Goal: Transaction & Acquisition: Purchase product/service

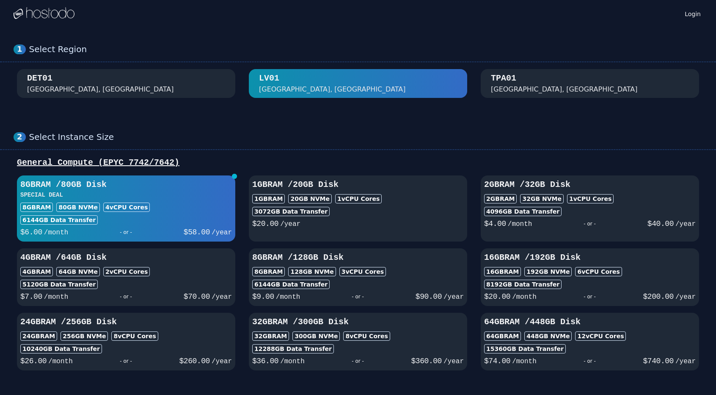
click at [48, 21] on div at bounding box center [44, 13] width 61 height 27
click at [101, 98] on div "1 Select Region [GEOGRAPHIC_DATA]" at bounding box center [358, 71] width 716 height 88
click at [100, 89] on div "DET01 [GEOGRAPHIC_DATA], [GEOGRAPHIC_DATA]" at bounding box center [126, 83] width 198 height 22
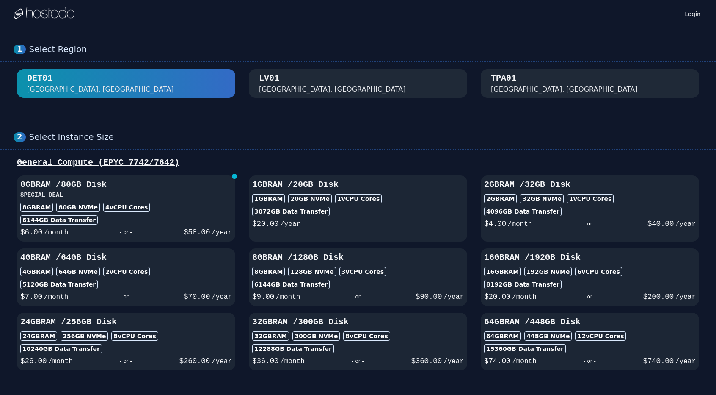
click at [388, 85] on div "[GEOGRAPHIC_DATA], [GEOGRAPHIC_DATA]" at bounding box center [358, 83] width 198 height 22
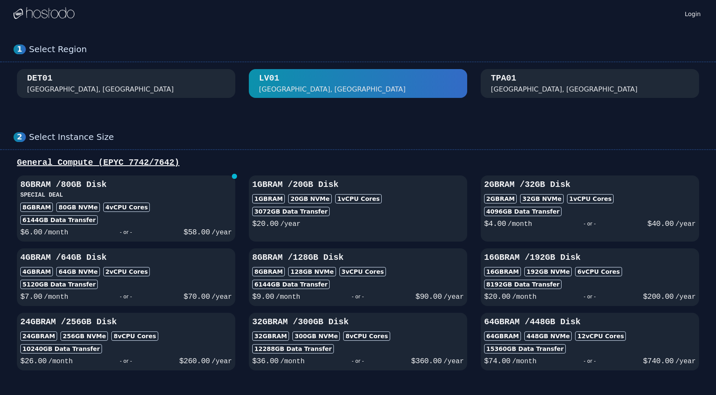
click at [55, 21] on div at bounding box center [44, 13] width 61 height 27
click at [55, 16] on img at bounding box center [44, 13] width 61 height 13
click at [42, 21] on div at bounding box center [44, 13] width 61 height 27
click at [177, 226] on div "- or -" at bounding box center [125, 232] width 115 height 12
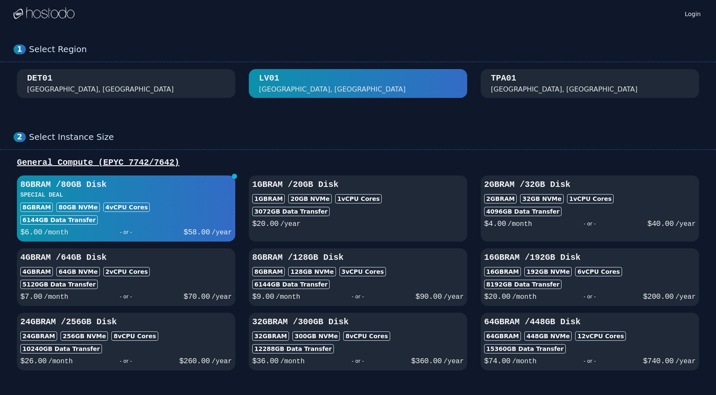
click at [569, 80] on div "TPA01 [GEOGRAPHIC_DATA], [GEOGRAPHIC_DATA]" at bounding box center [590, 83] width 198 height 22
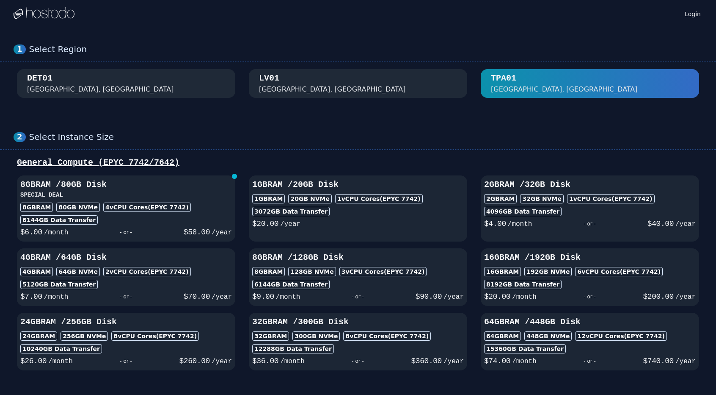
click at [380, 83] on div "[GEOGRAPHIC_DATA], [GEOGRAPHIC_DATA]" at bounding box center [358, 83] width 198 height 22
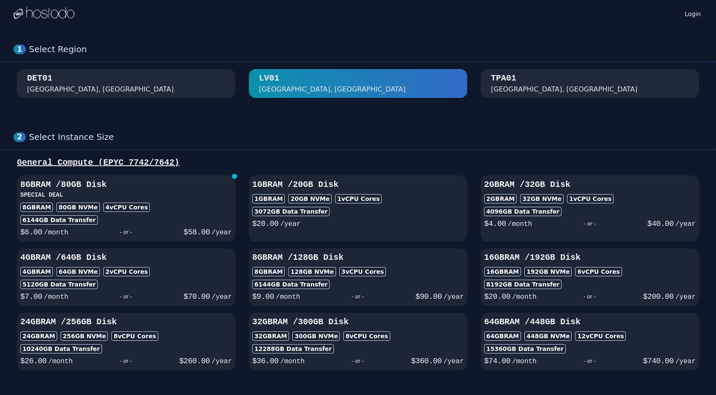
click at [165, 87] on div "DET01 [GEOGRAPHIC_DATA], [GEOGRAPHIC_DATA]" at bounding box center [126, 83] width 198 height 22
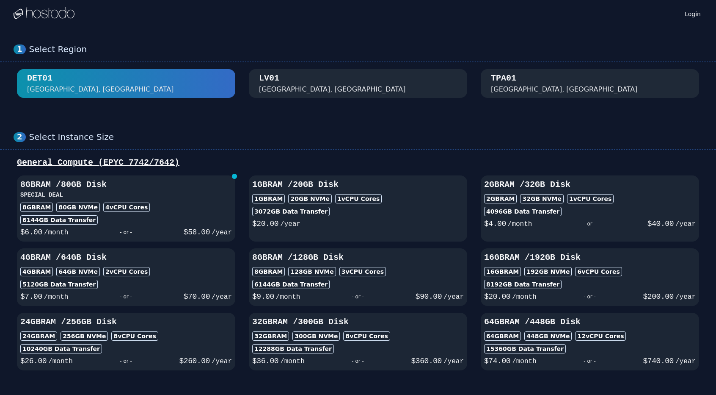
click at [407, 88] on div "[GEOGRAPHIC_DATA], [GEOGRAPHIC_DATA]" at bounding box center [358, 83] width 198 height 22
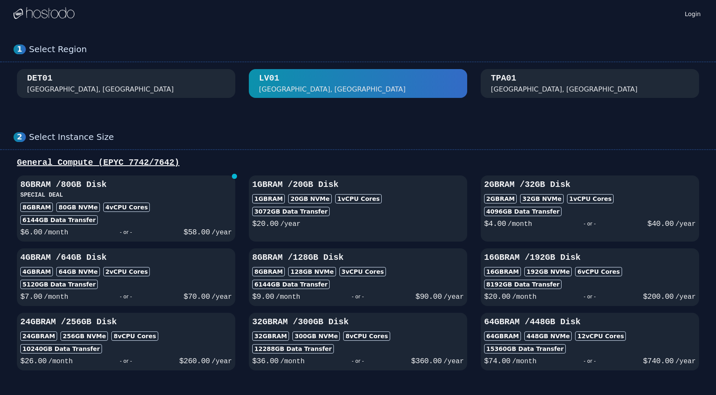
click at [584, 88] on div "TPA01 [GEOGRAPHIC_DATA], [GEOGRAPHIC_DATA]" at bounding box center [590, 83] width 198 height 22
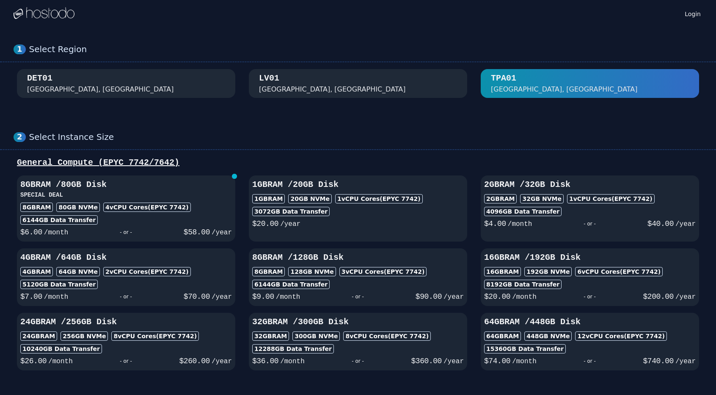
click at [408, 94] on div "[GEOGRAPHIC_DATA], [GEOGRAPHIC_DATA]" at bounding box center [358, 83] width 198 height 22
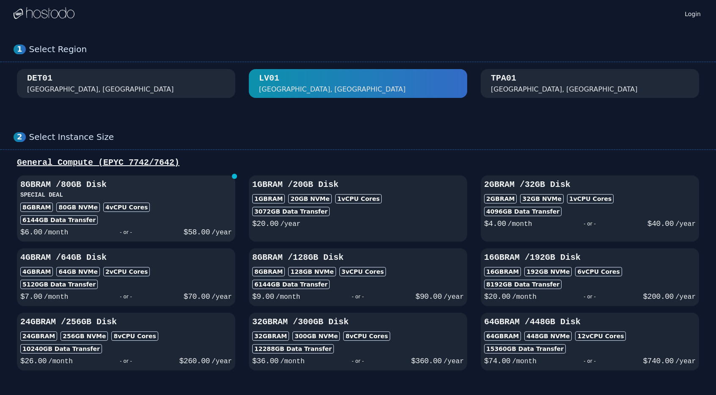
click at [147, 217] on div "6144 GB Data Transfer" at bounding box center [126, 219] width 212 height 9
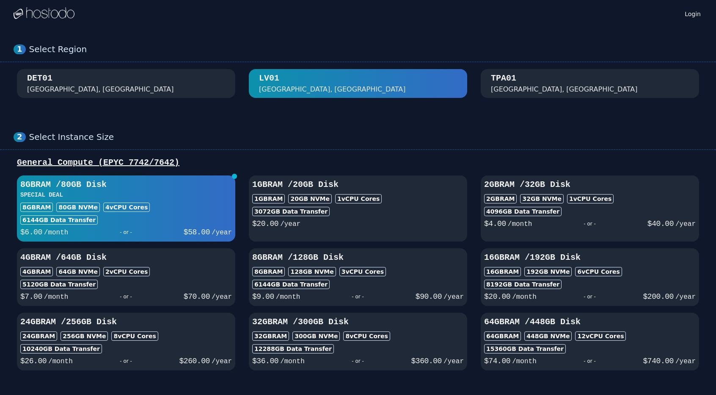
click at [559, 98] on div "1 Select Region [GEOGRAPHIC_DATA]" at bounding box center [358, 71] width 716 height 88
click at [595, 88] on div "TPA01 [GEOGRAPHIC_DATA], [GEOGRAPHIC_DATA]" at bounding box center [590, 83] width 198 height 22
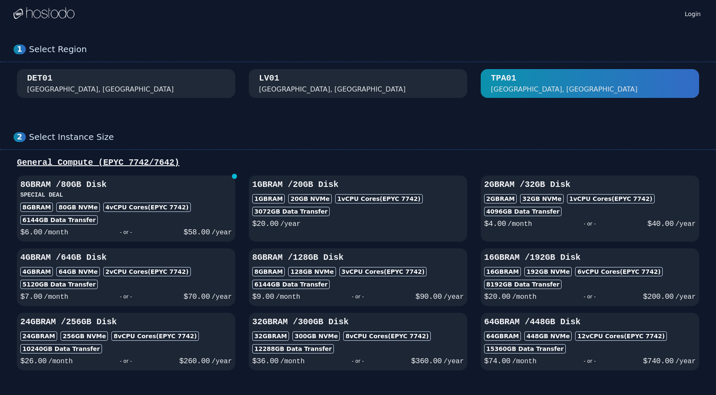
click at [344, 86] on div "[GEOGRAPHIC_DATA], [GEOGRAPHIC_DATA]" at bounding box center [358, 83] width 198 height 22
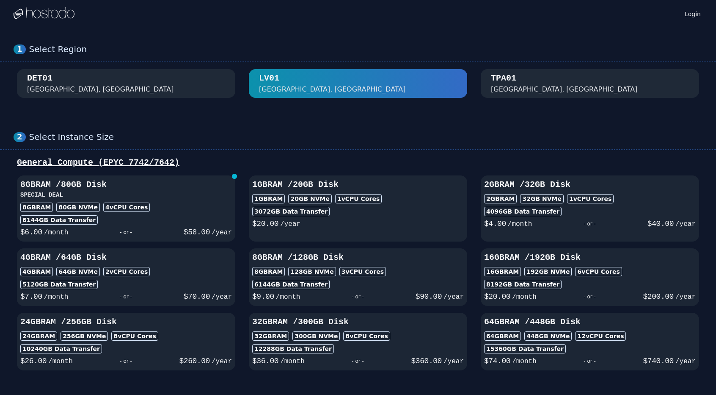
click at [191, 86] on div "DET01 [GEOGRAPHIC_DATA], [GEOGRAPHIC_DATA]" at bounding box center [126, 83] width 198 height 22
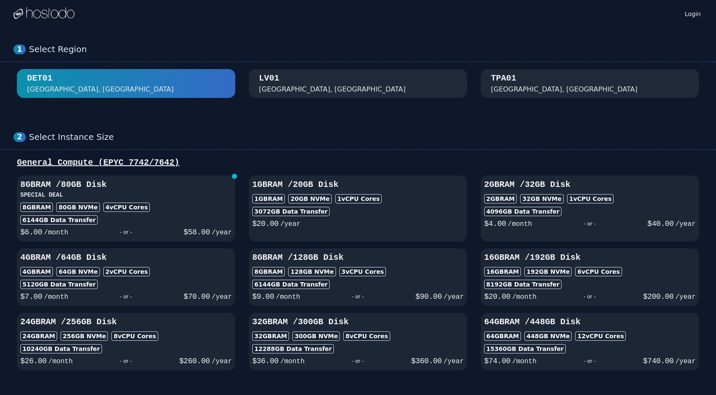
click at [330, 92] on div "[GEOGRAPHIC_DATA], [GEOGRAPHIC_DATA]" at bounding box center [358, 83] width 198 height 22
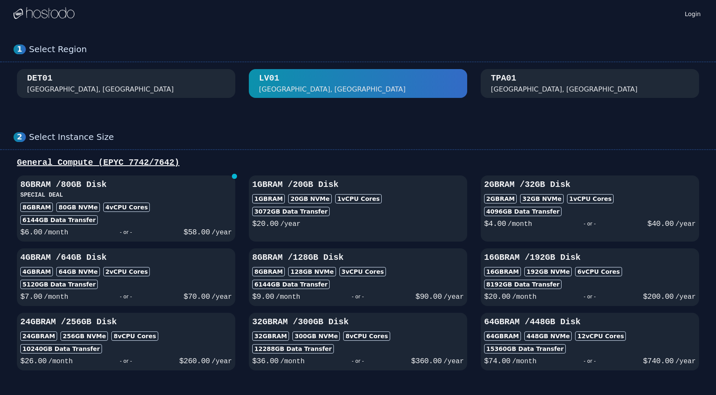
click at [144, 165] on div "General Compute (EPYC 7742/7642)" at bounding box center [358, 163] width 689 height 12
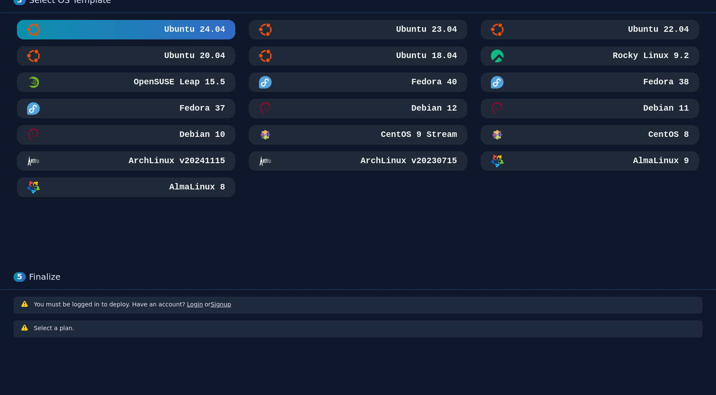
scroll to position [240, 0]
